Goal: Transaction & Acquisition: Purchase product/service

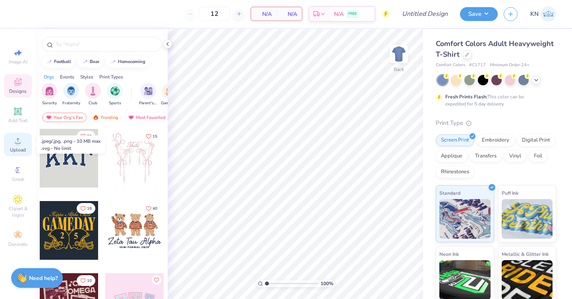
click at [22, 151] on span "Upload" at bounding box center [18, 150] width 16 height 6
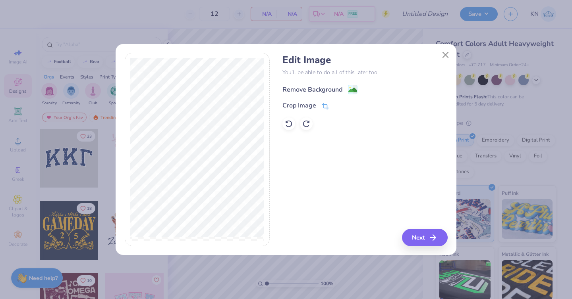
click at [352, 85] on g at bounding box center [353, 90] width 10 height 10
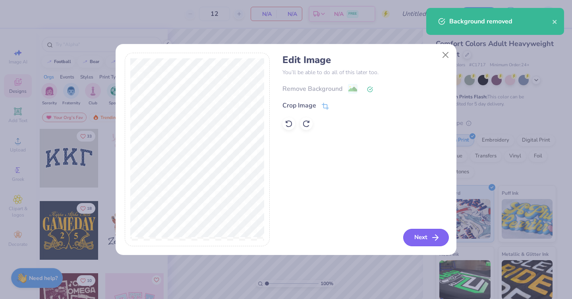
click at [427, 241] on button "Next" at bounding box center [426, 237] width 46 height 17
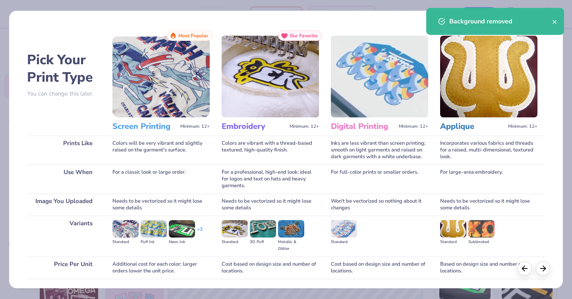
scroll to position [57, 0]
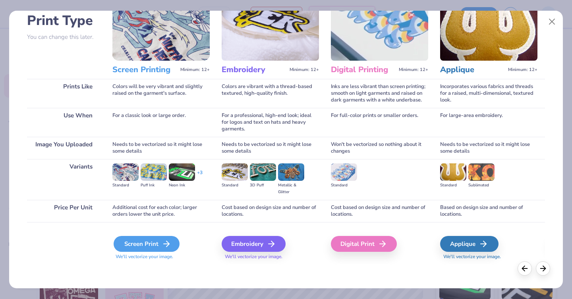
click at [161, 239] on div "Screen Print" at bounding box center [147, 244] width 66 height 16
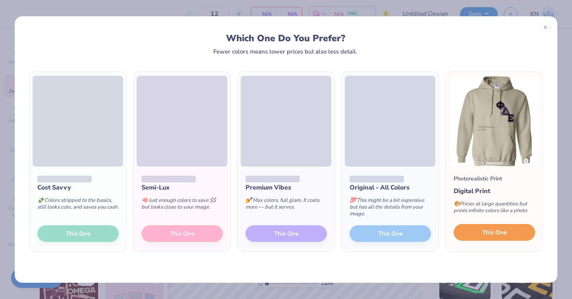
click at [491, 233] on span "This One" at bounding box center [494, 232] width 25 height 9
